Goal: Transaction & Acquisition: Purchase product/service

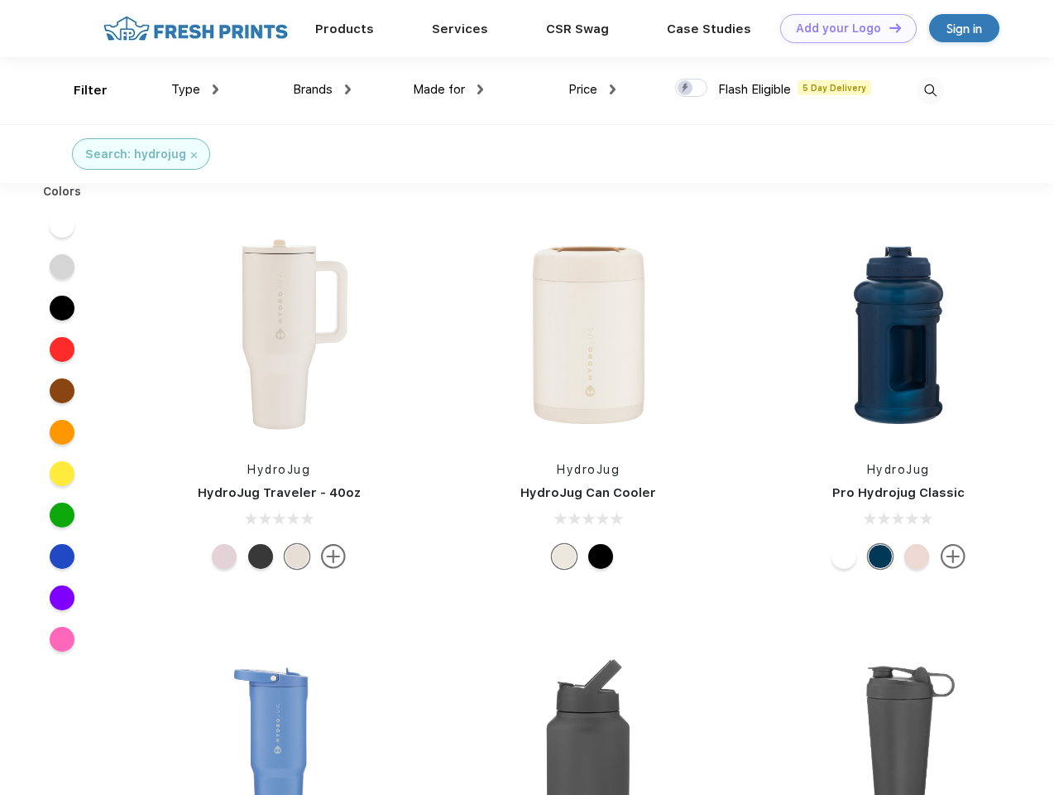
scroll to position [1, 0]
click at [843, 28] on link "Add your Logo Design Tool" at bounding box center [848, 28] width 137 height 29
click at [0, 0] on div "Design Tool" at bounding box center [0, 0] width 0 height 0
click at [888, 27] on link "Add your Logo Design Tool" at bounding box center [848, 28] width 137 height 29
click at [79, 90] on div "Filter" at bounding box center [91, 90] width 34 height 19
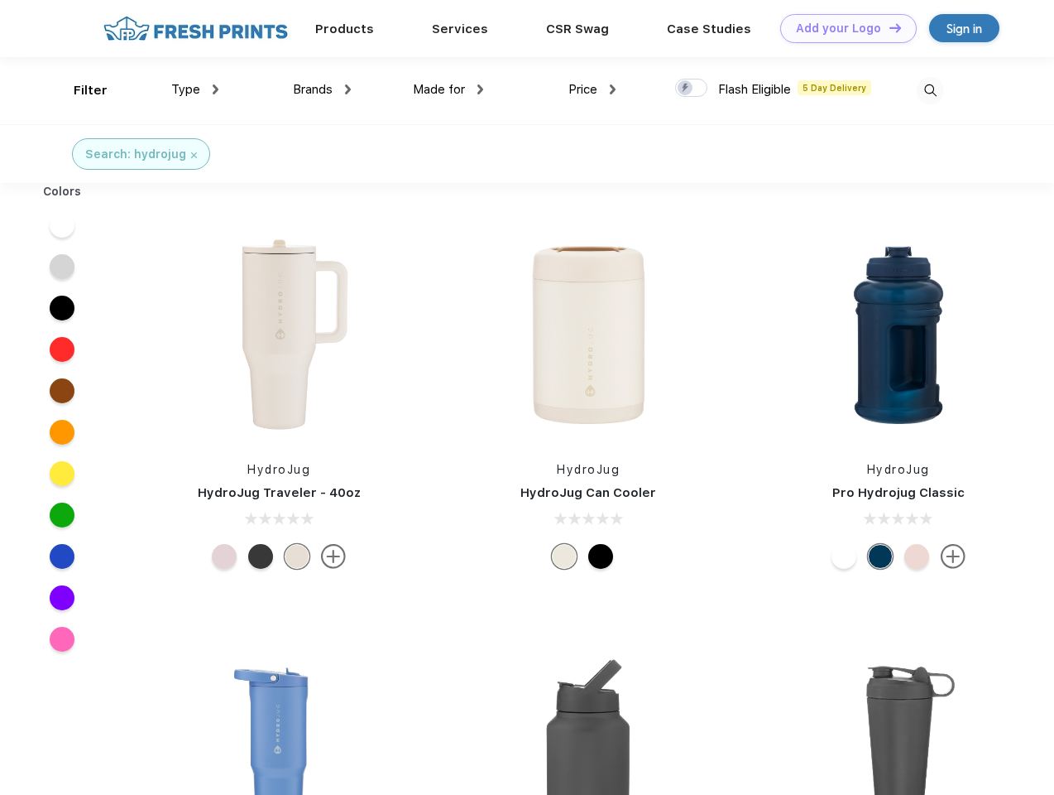
click at [195, 89] on span "Type" at bounding box center [185, 89] width 29 height 15
click at [322, 89] on span "Brands" at bounding box center [313, 89] width 40 height 15
click at [449, 89] on span "Made for" at bounding box center [439, 89] width 52 height 15
click at [593, 89] on span "Price" at bounding box center [583, 89] width 29 height 15
click at [692, 89] on div at bounding box center [691, 88] width 32 height 18
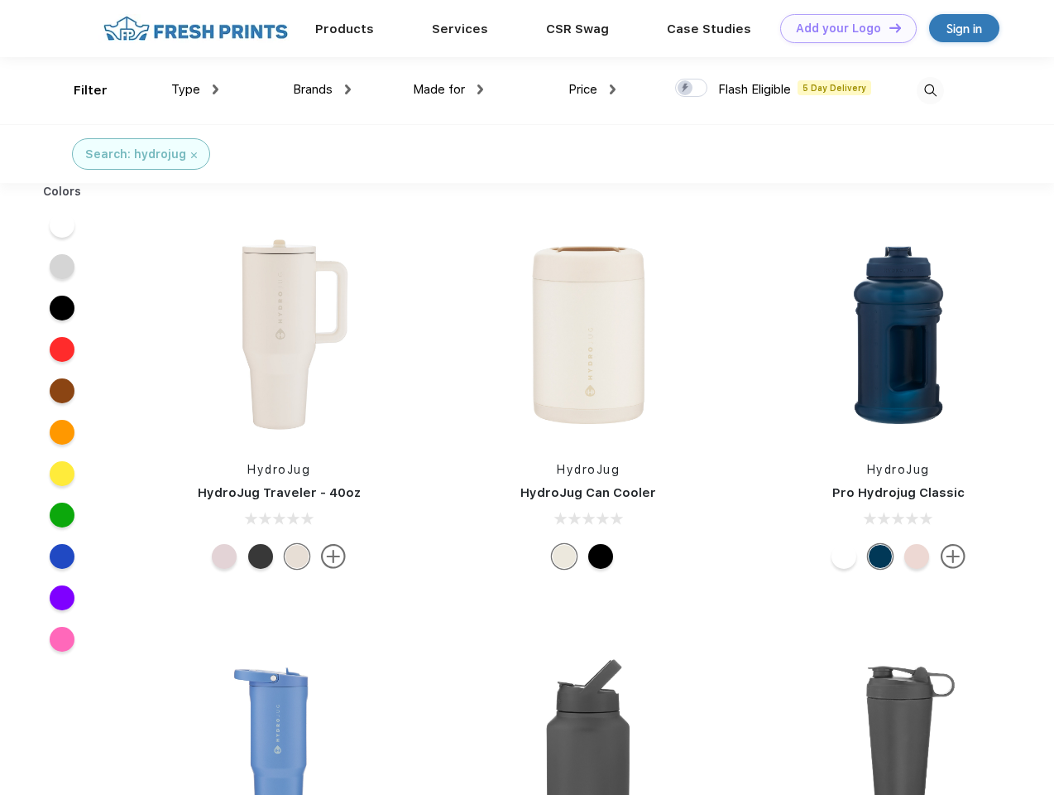
click at [686, 89] on input "checkbox" at bounding box center [680, 83] width 11 height 11
click at [930, 90] on img at bounding box center [930, 90] width 27 height 27
